Goal: Task Accomplishment & Management: Manage account settings

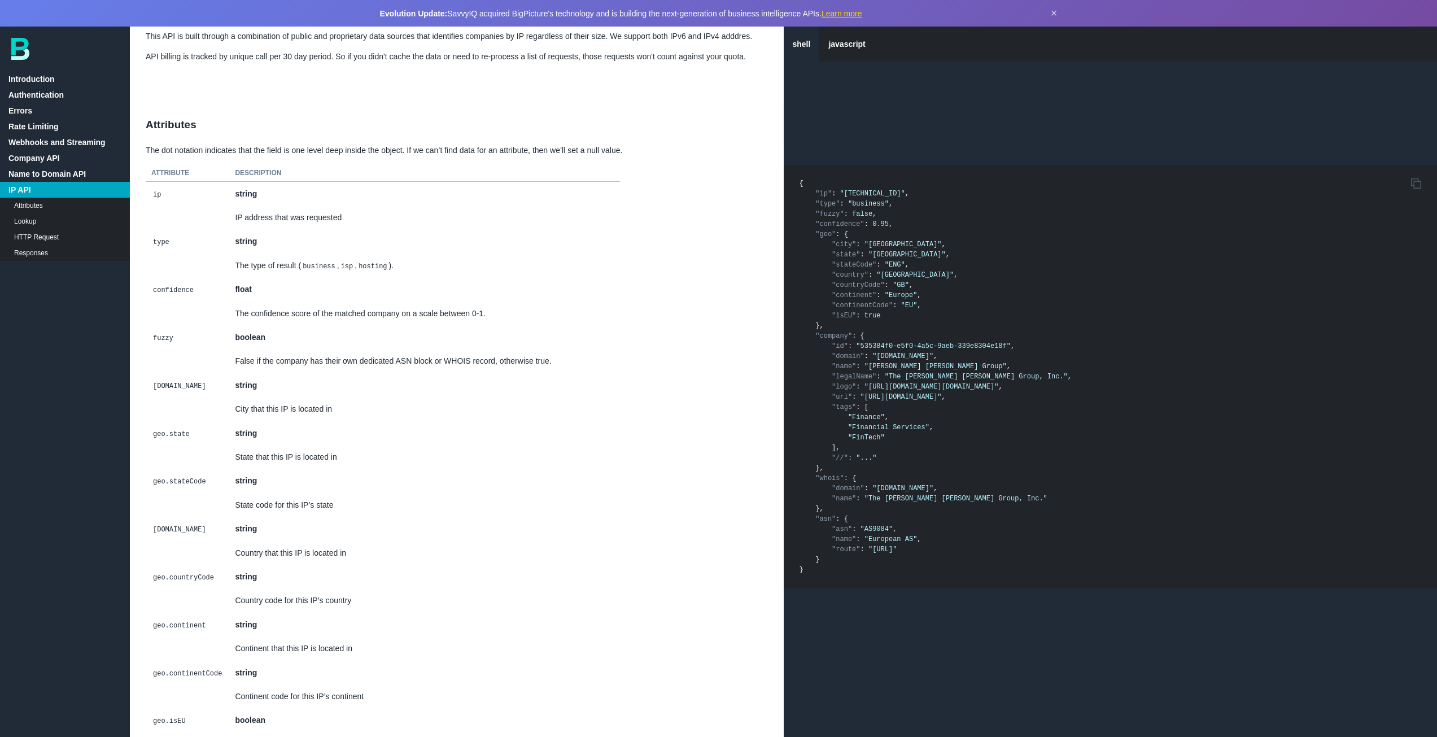
scroll to position [7531, 0]
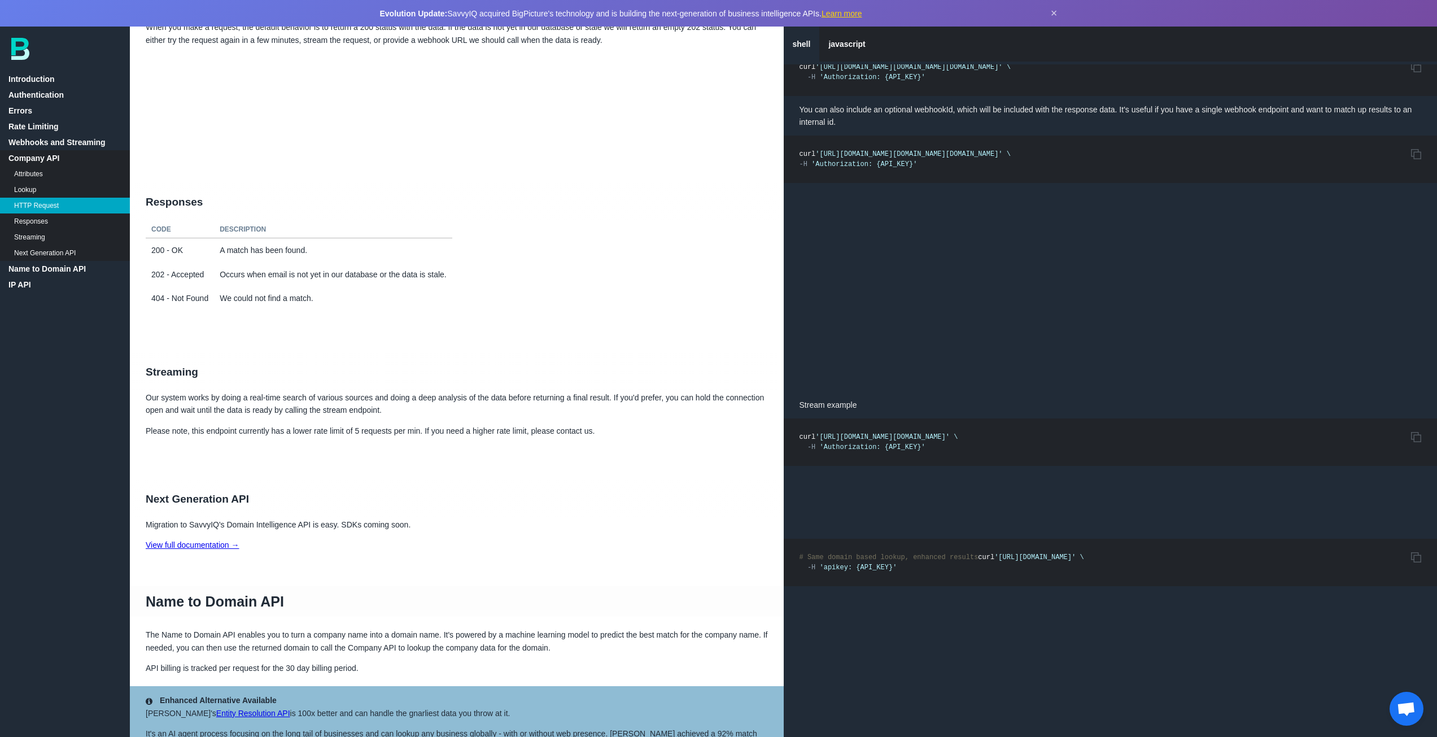
scroll to position [4935, 0]
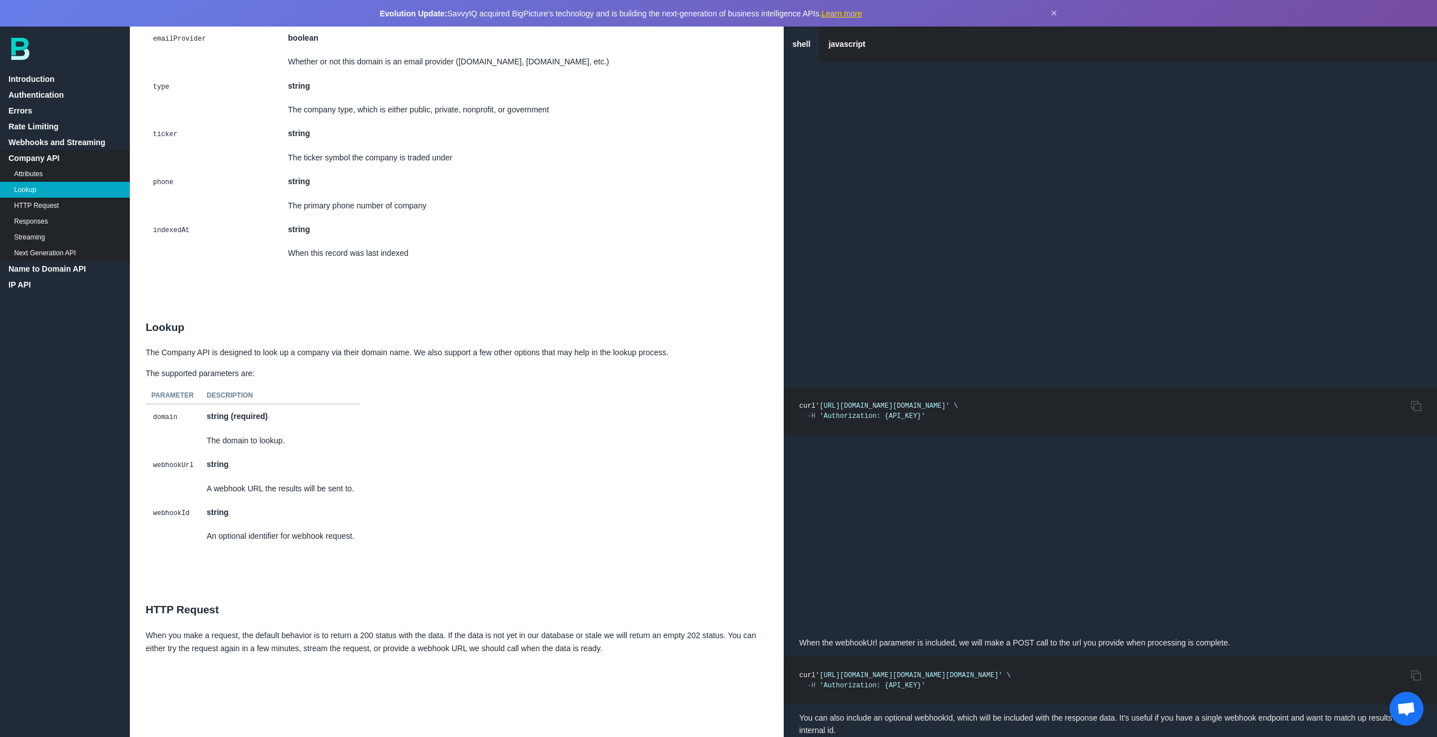
scroll to position [1254, 0]
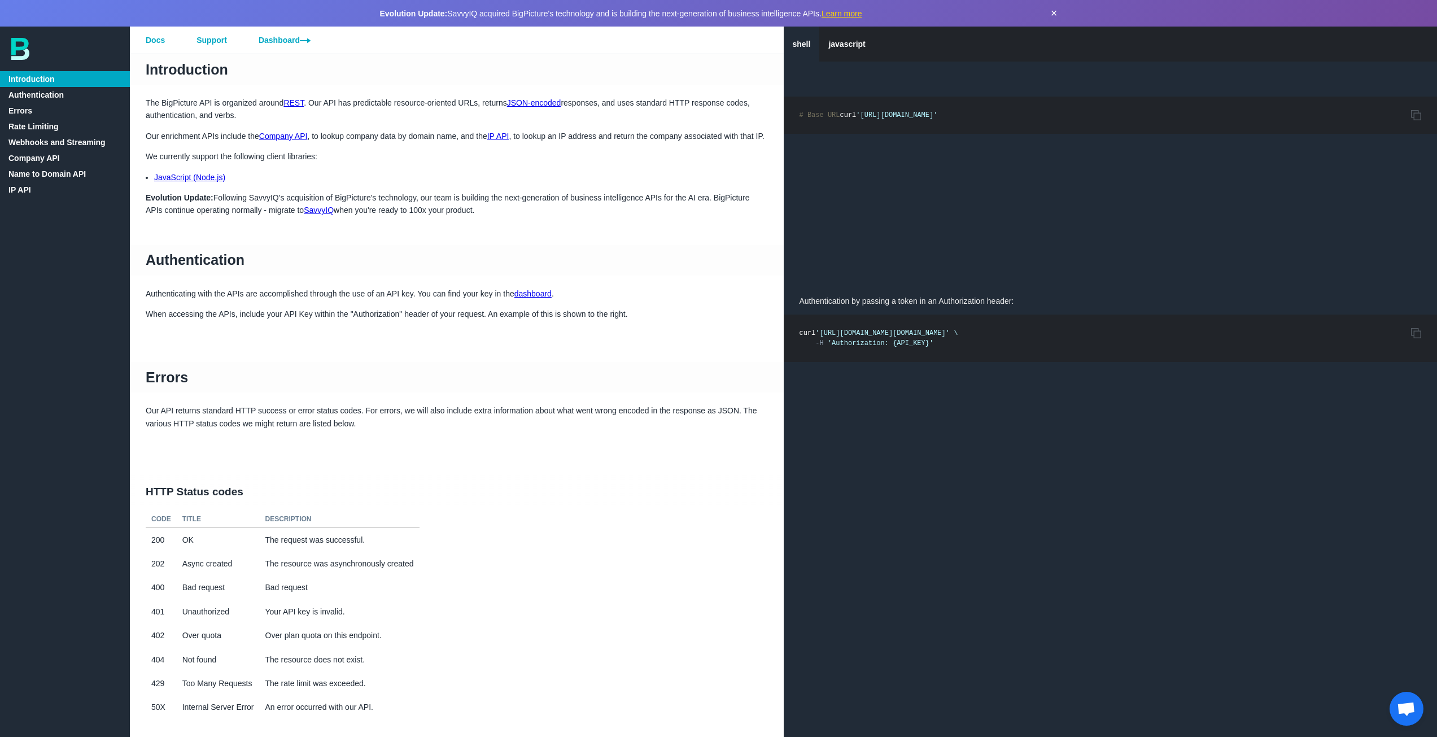
click at [1053, 7] on button "×" at bounding box center [1053, 13] width 7 height 13
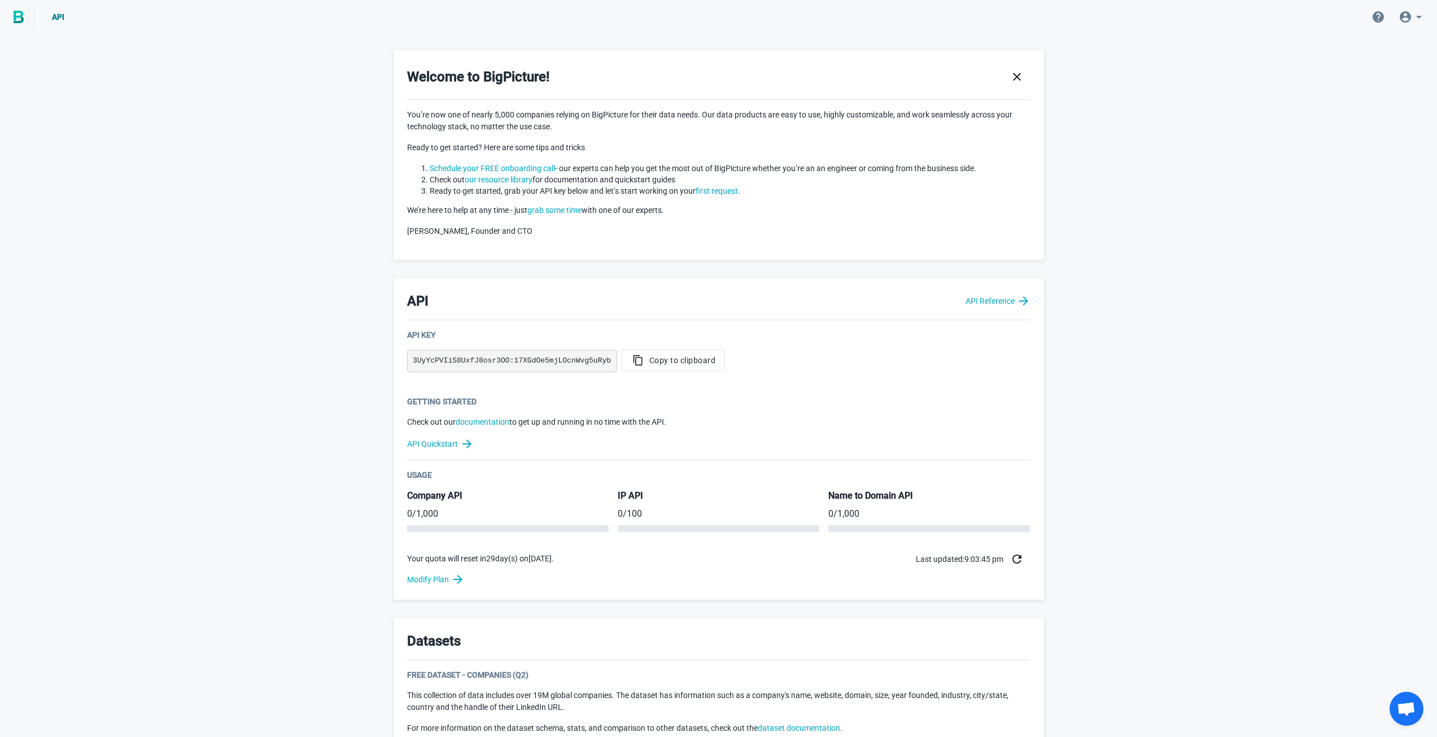
click at [1415, 16] on icon at bounding box center [1419, 17] width 14 height 14
click at [1368, 81] on div "Logout stanislav@listkit.io" at bounding box center [1401, 84] width 111 height 27
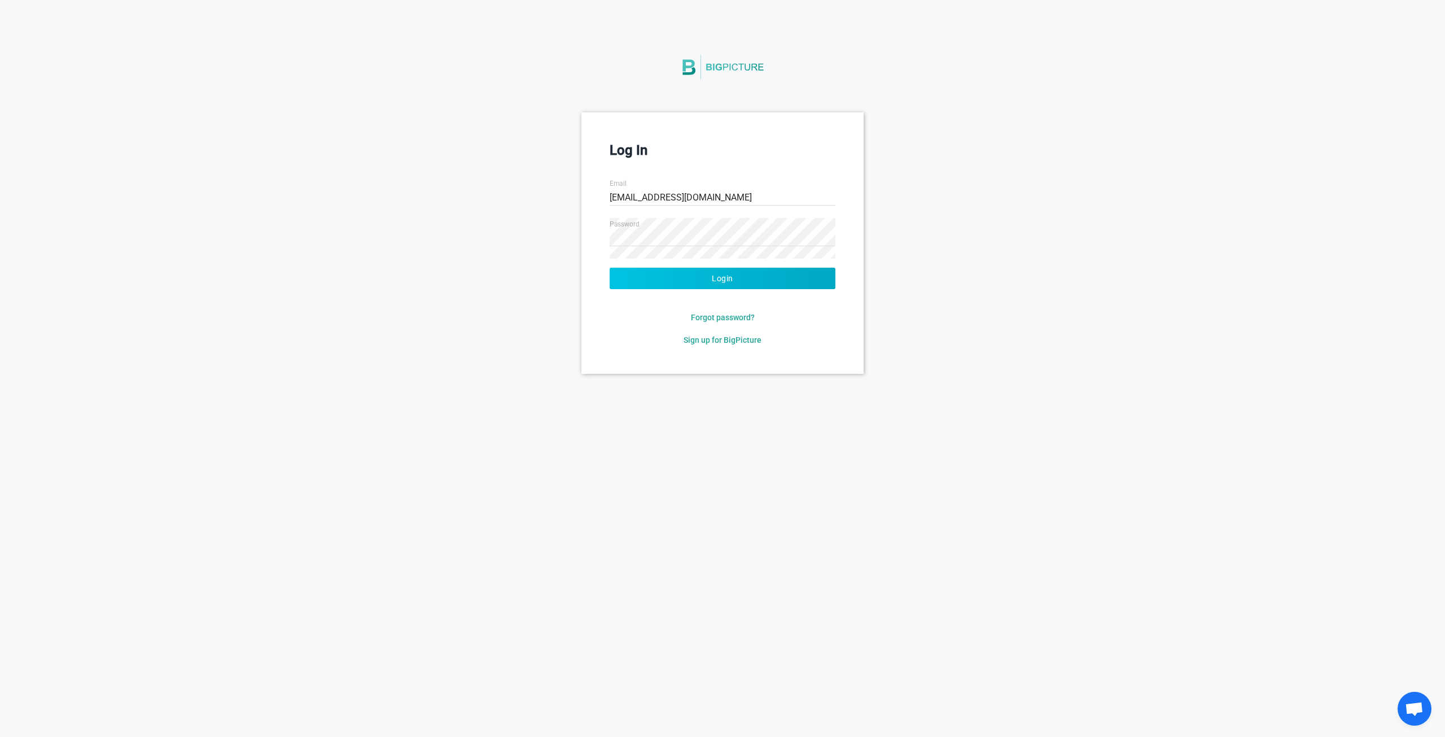
click at [625, 277] on button "Login" at bounding box center [723, 278] width 226 height 21
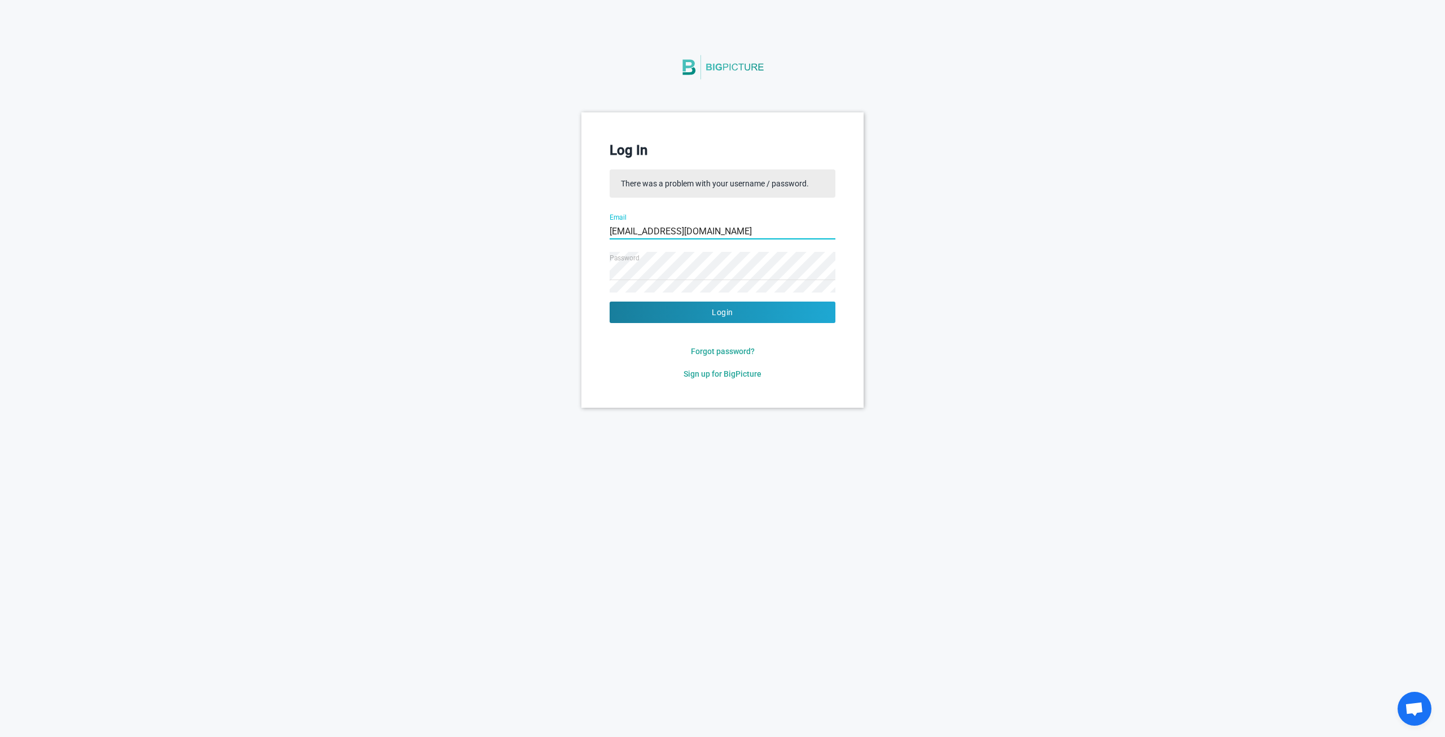
drag, startPoint x: 688, startPoint y: 240, endPoint x: 691, endPoint y: 233, distance: 8.3
click at [689, 237] on input "stanislav@listkit.io" at bounding box center [723, 231] width 226 height 41
click at [693, 231] on input "stanislav@listkit.io" at bounding box center [723, 231] width 226 height 41
paste input "de"
type input "dev@listkit.io"
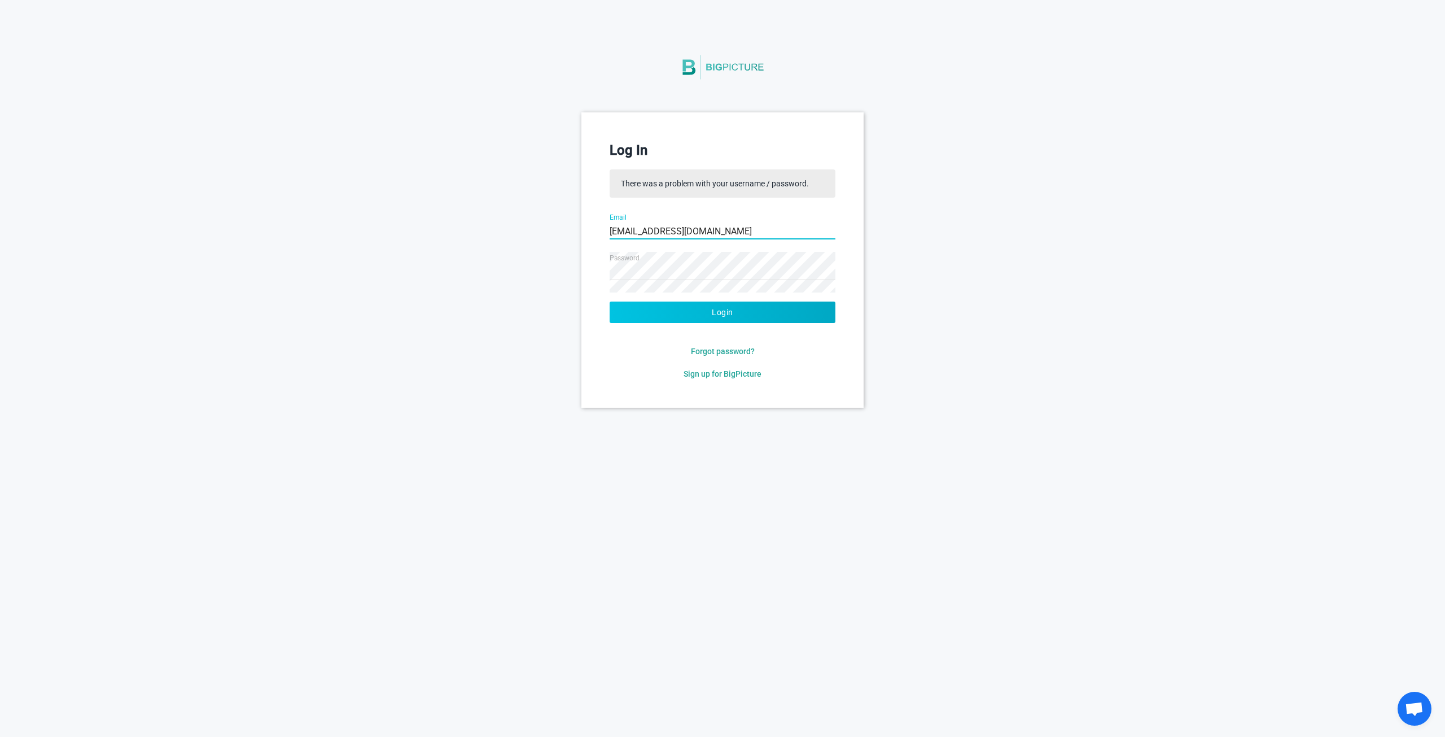
click at [684, 312] on button "Login" at bounding box center [723, 311] width 226 height 21
